Goal: Task Accomplishment & Management: Manage account settings

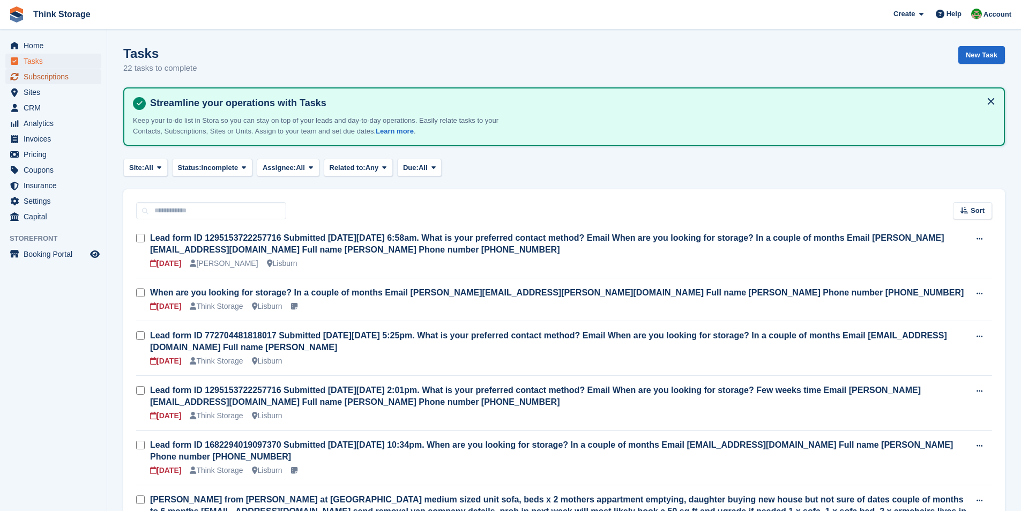
click at [48, 79] on span "Subscriptions" at bounding box center [56, 76] width 64 height 15
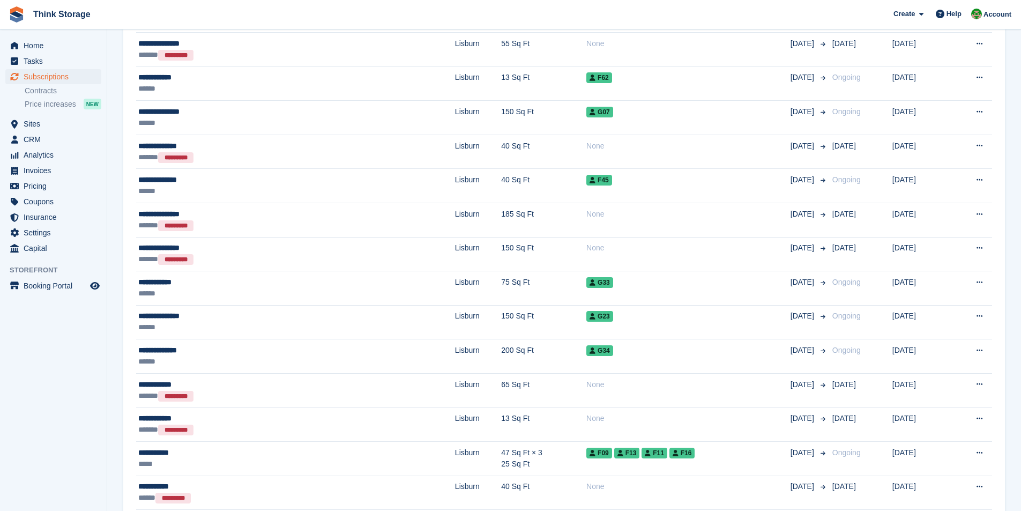
scroll to position [750, 0]
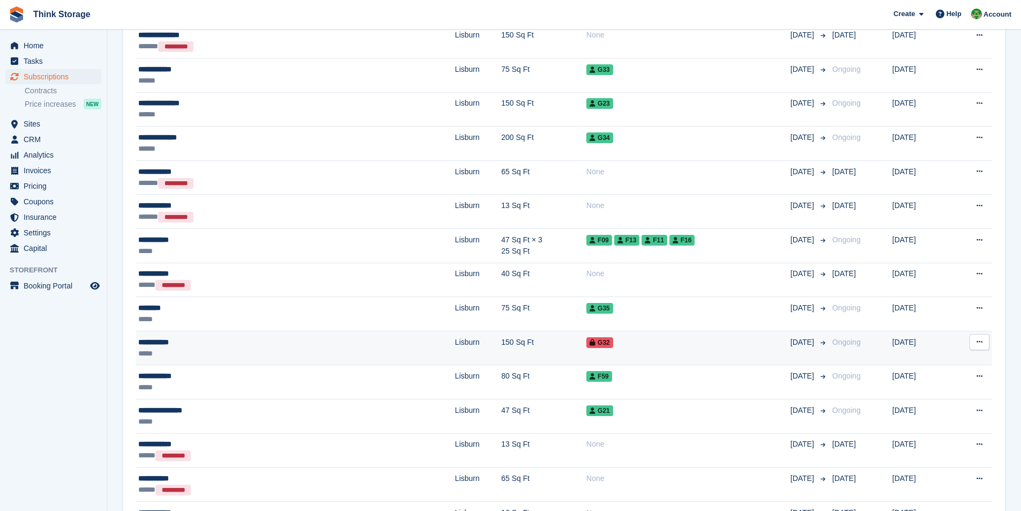
click at [152, 341] on div "**********" at bounding box center [221, 342] width 167 height 11
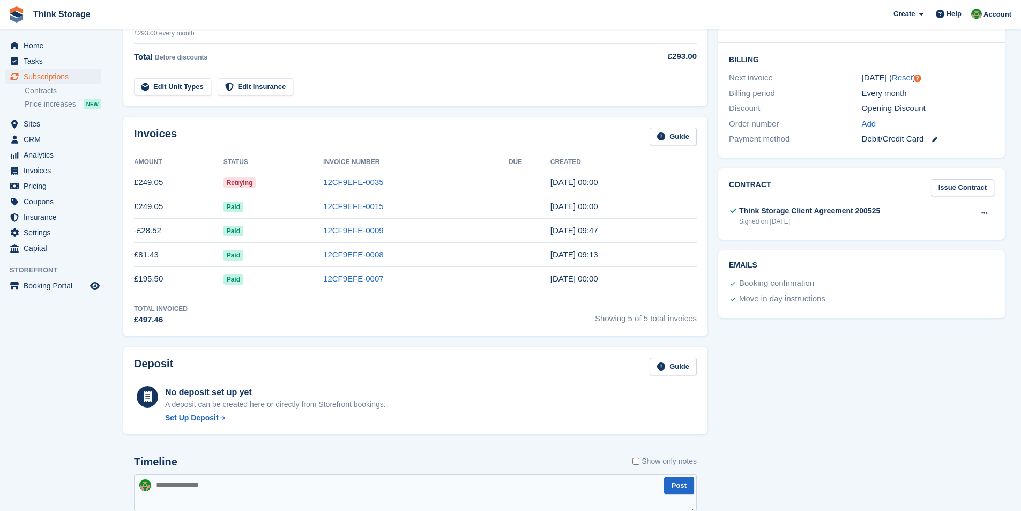
scroll to position [214, 0]
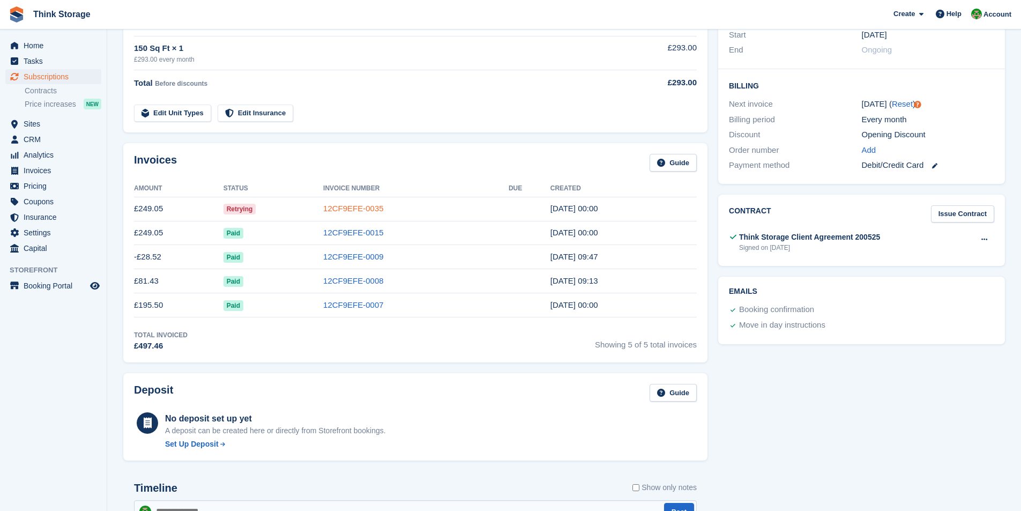
click at [343, 206] on link "12CF9EFE-0035" at bounding box center [353, 208] width 61 height 9
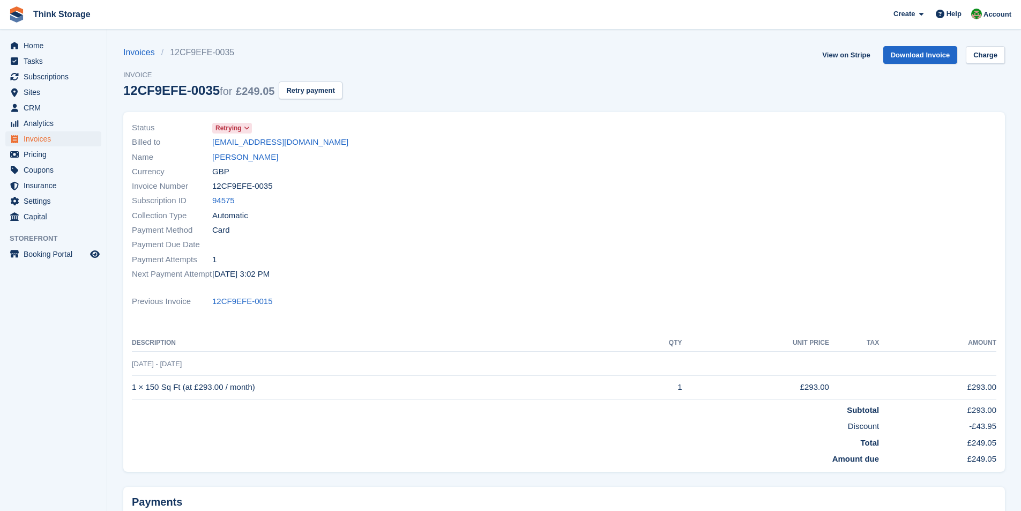
click at [241, 125] on span "Retrying" at bounding box center [228, 128] width 26 height 10
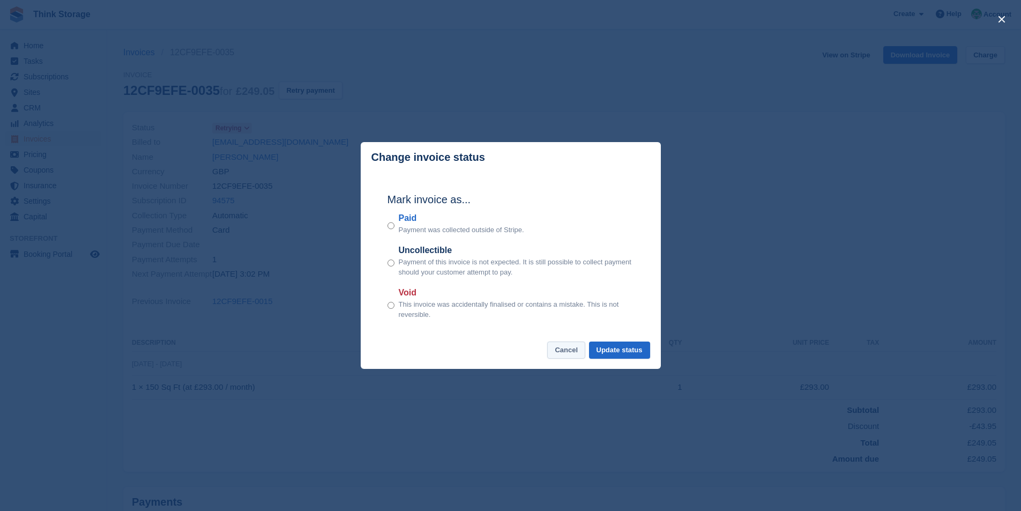
click at [572, 353] on button "Cancel" at bounding box center [566, 350] width 38 height 18
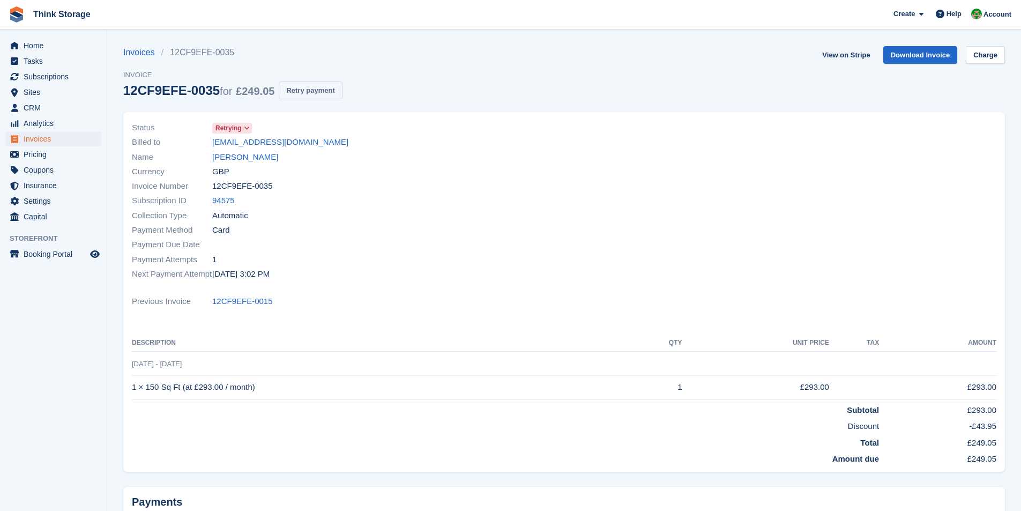
click at [309, 87] on button "Retry payment" at bounding box center [310, 90] width 63 height 18
click at [923, 157] on div at bounding box center [783, 201] width 439 height 174
click at [915, 170] on div at bounding box center [783, 201] width 439 height 174
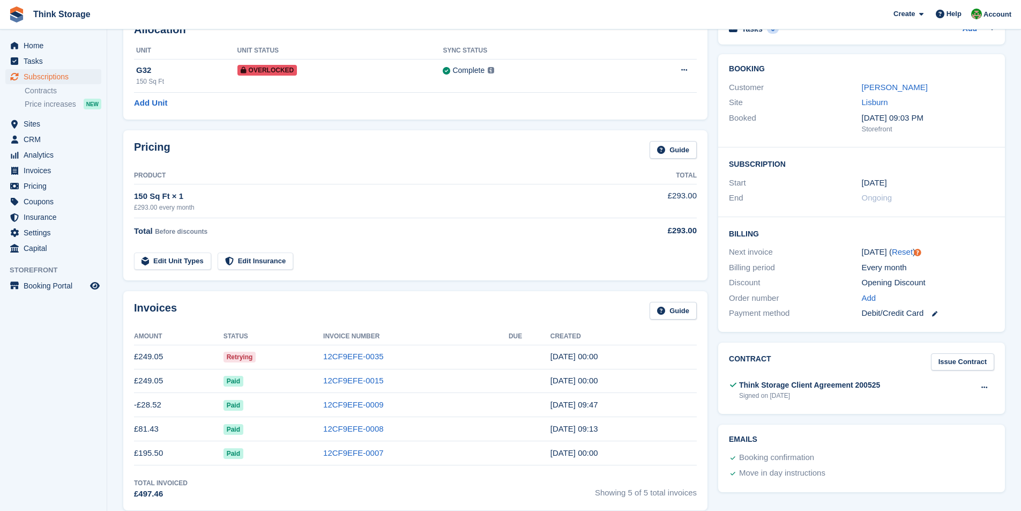
scroll to position [13, 0]
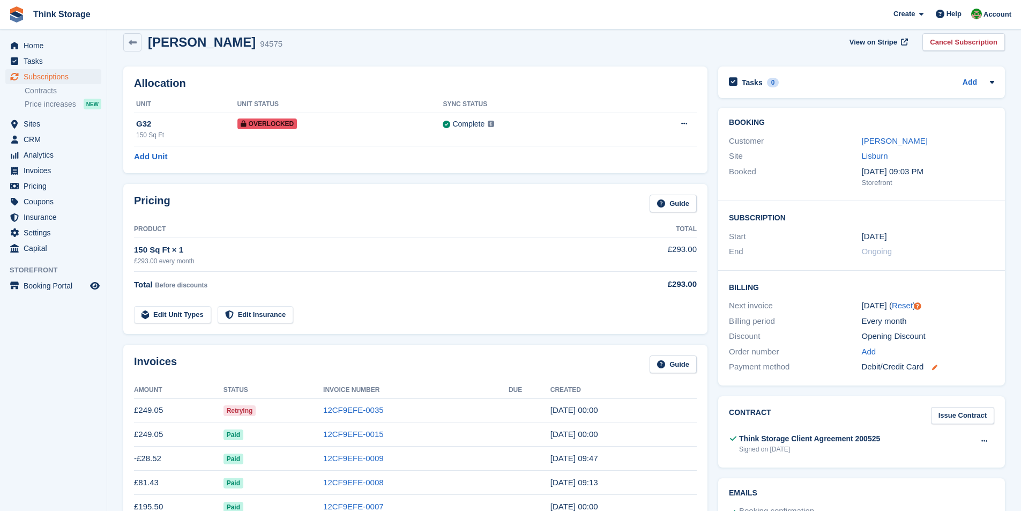
click at [936, 368] on icon at bounding box center [934, 366] width 5 height 5
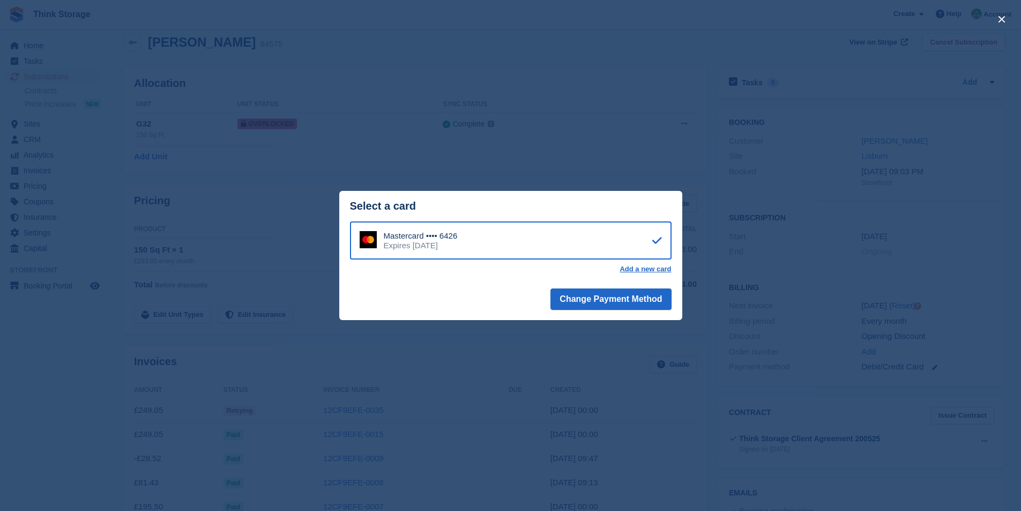
click at [225, 15] on div "close" at bounding box center [510, 255] width 1021 height 511
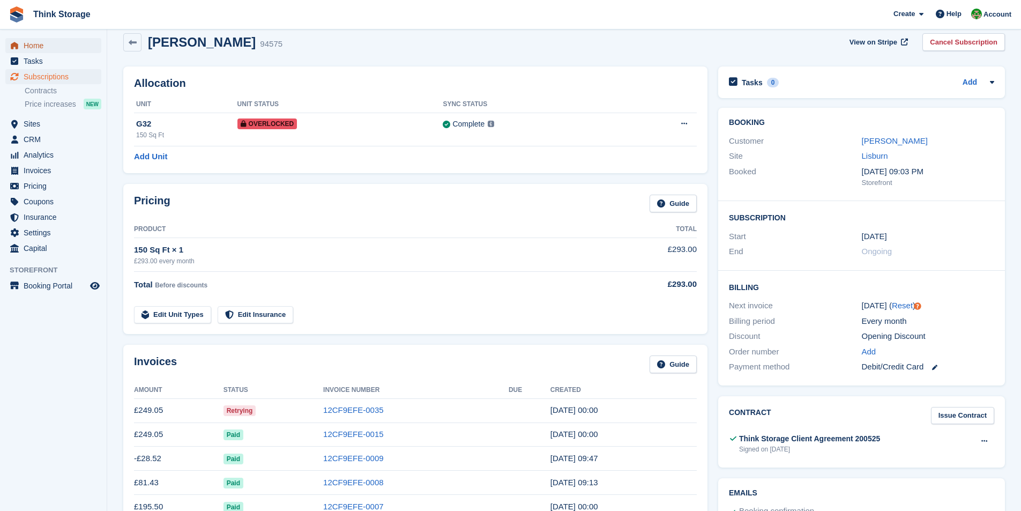
click at [46, 46] on span "Home" at bounding box center [56, 45] width 64 height 15
